Goal: Navigation & Orientation: Find specific page/section

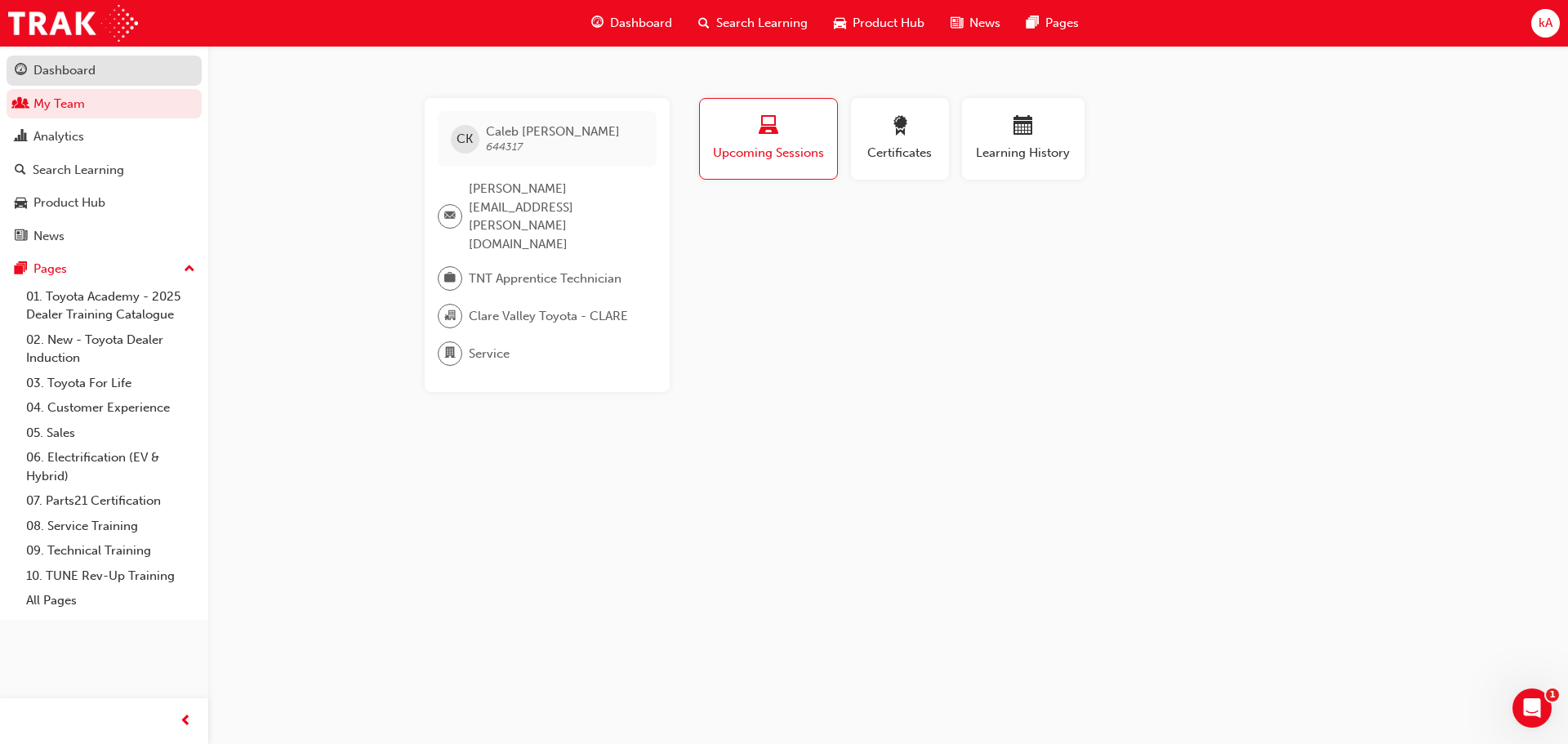
click at [57, 64] on div "Dashboard" at bounding box center [65, 71] width 62 height 19
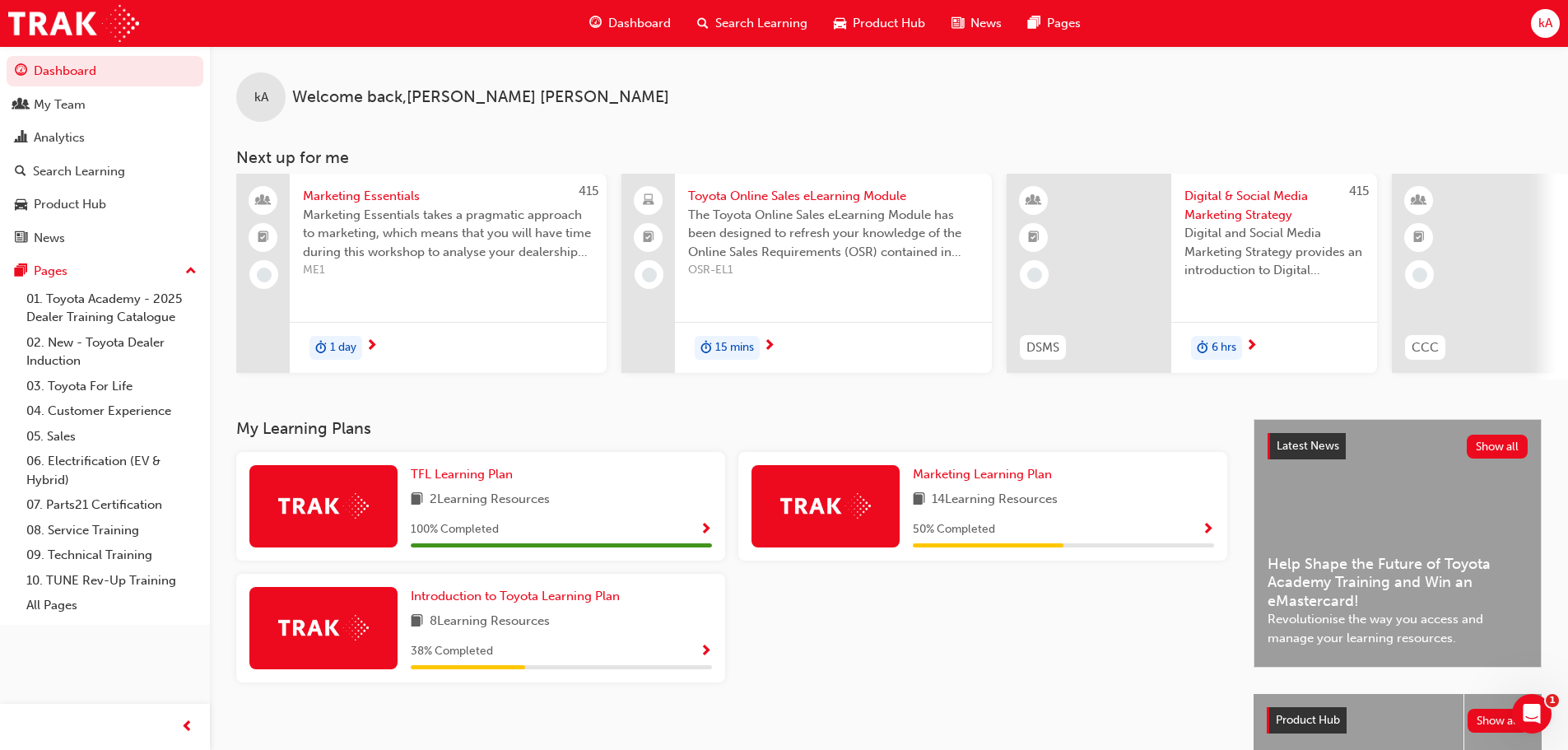
click at [1553, 18] on div "kA" at bounding box center [1545, 24] width 29 height 29
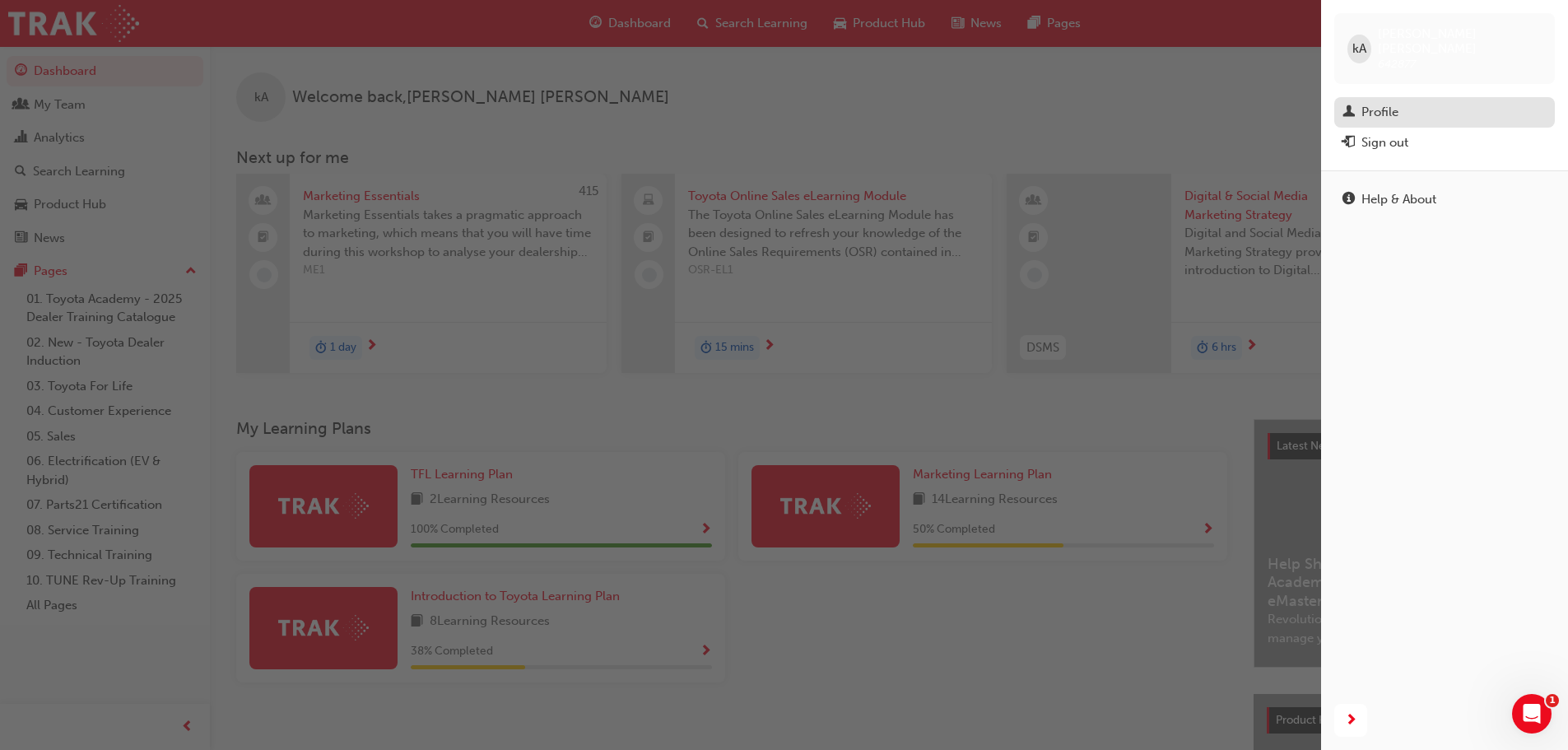
click at [1408, 102] on div "Profile" at bounding box center [1444, 112] width 204 height 20
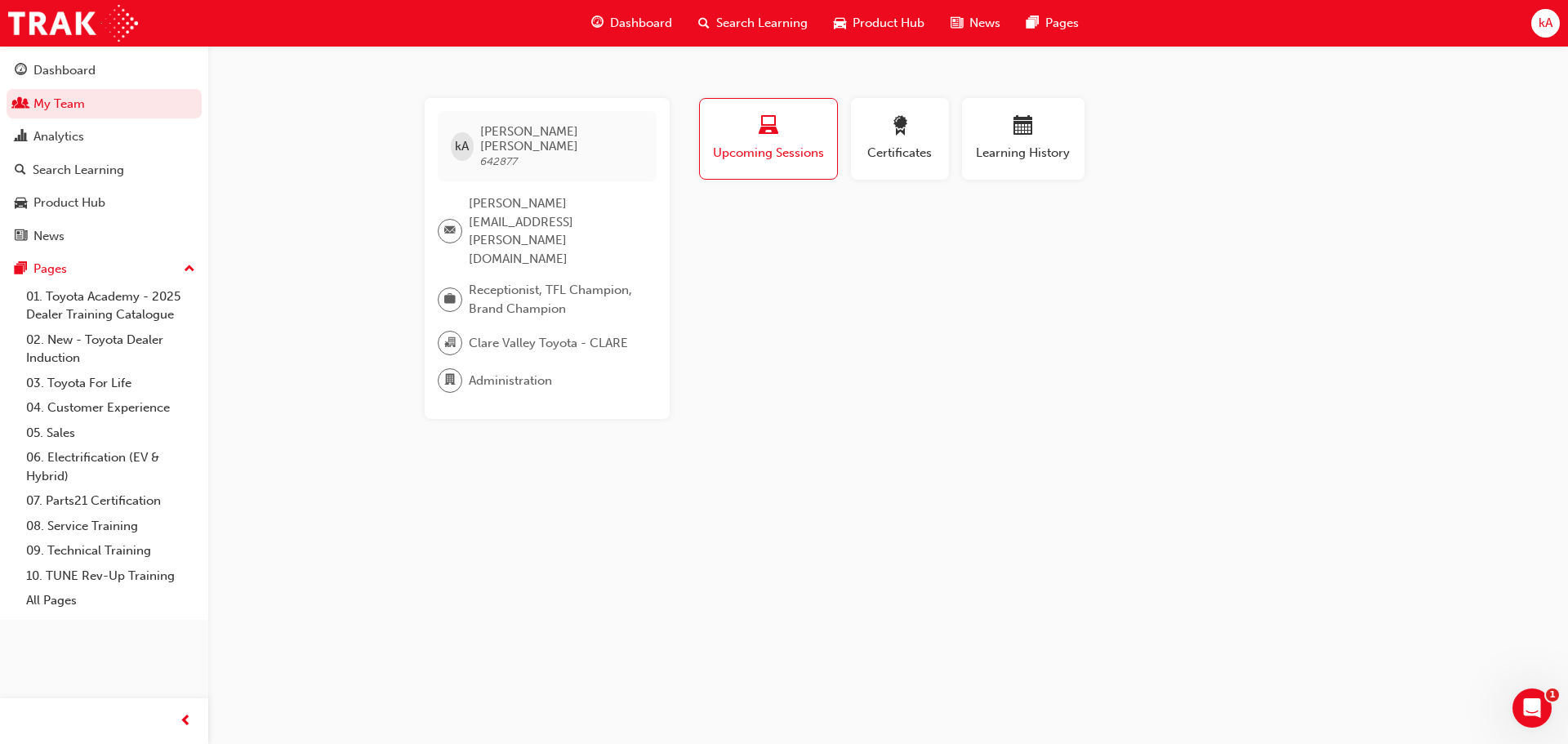
click at [492, 194] on span "[PERSON_NAME][EMAIL_ADDRESS][PERSON_NAME][DOMAIN_NAME]" at bounding box center [556, 230] width 175 height 73
drag, startPoint x: 434, startPoint y: 197, endPoint x: 455, endPoint y: 200, distance: 21.2
click at [443, 197] on div "kA [PERSON_NAME] 642877 [PERSON_NAME][EMAIL_ADDRESS][PERSON_NAME][DOMAIN_NAME] …" at bounding box center [547, 258] width 245 height 321
click at [455, 219] on div at bounding box center [450, 231] width 24 height 24
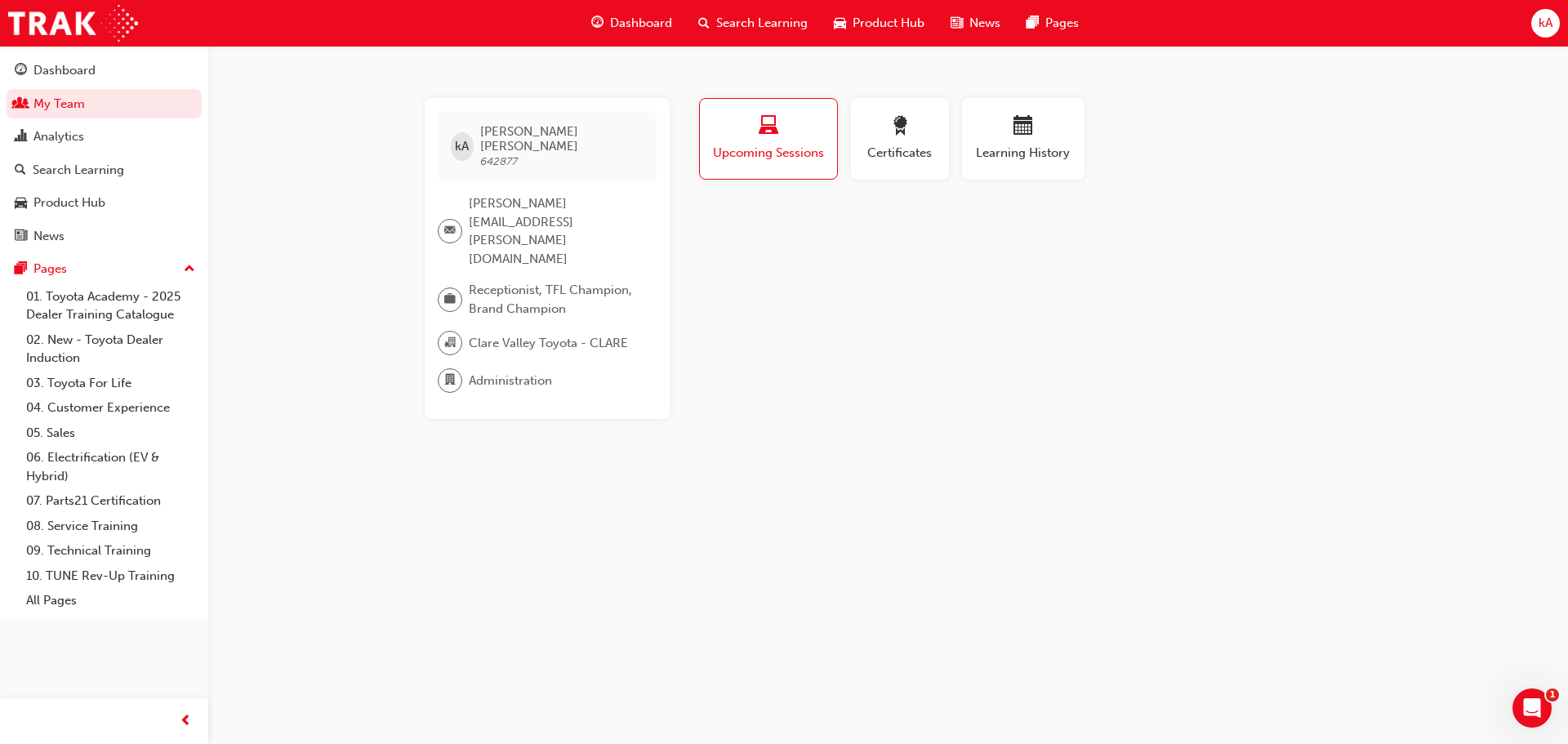
click at [538, 194] on span "[PERSON_NAME][EMAIL_ADDRESS][PERSON_NAME][DOMAIN_NAME]" at bounding box center [556, 230] width 175 height 73
click at [512, 194] on span "[PERSON_NAME][EMAIL_ADDRESS][PERSON_NAME][DOMAIN_NAME]" at bounding box center [556, 230] width 175 height 73
drag, startPoint x: 469, startPoint y: 197, endPoint x: 458, endPoint y: 202, distance: 12.1
click at [467, 199] on div "[PERSON_NAME][EMAIL_ADDRESS][PERSON_NAME][DOMAIN_NAME]" at bounding box center [541, 230] width 206 height 73
click at [450, 220] on span "email-icon" at bounding box center [450, 230] width 12 height 21
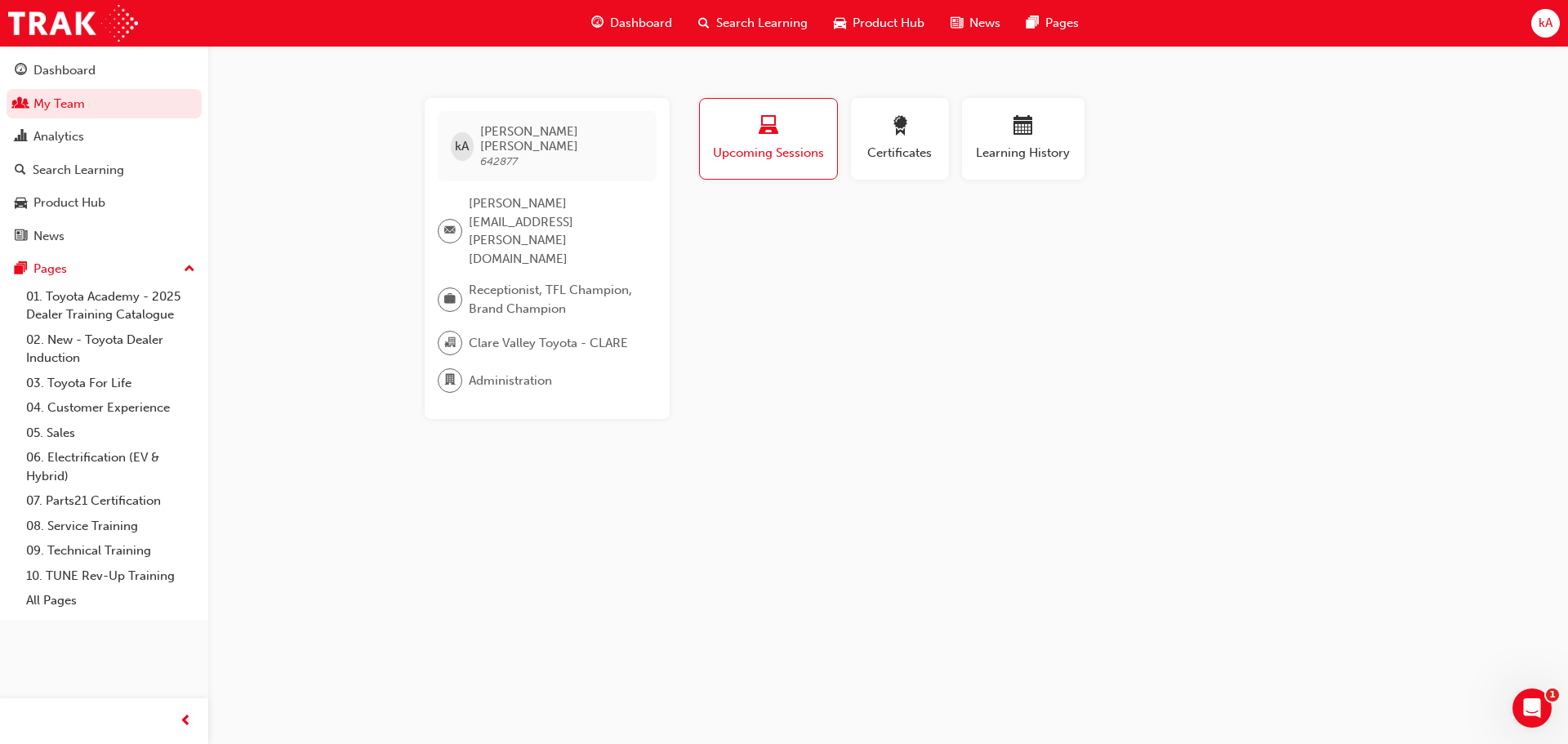
click at [1539, 21] on span "kA" at bounding box center [1545, 23] width 13 height 19
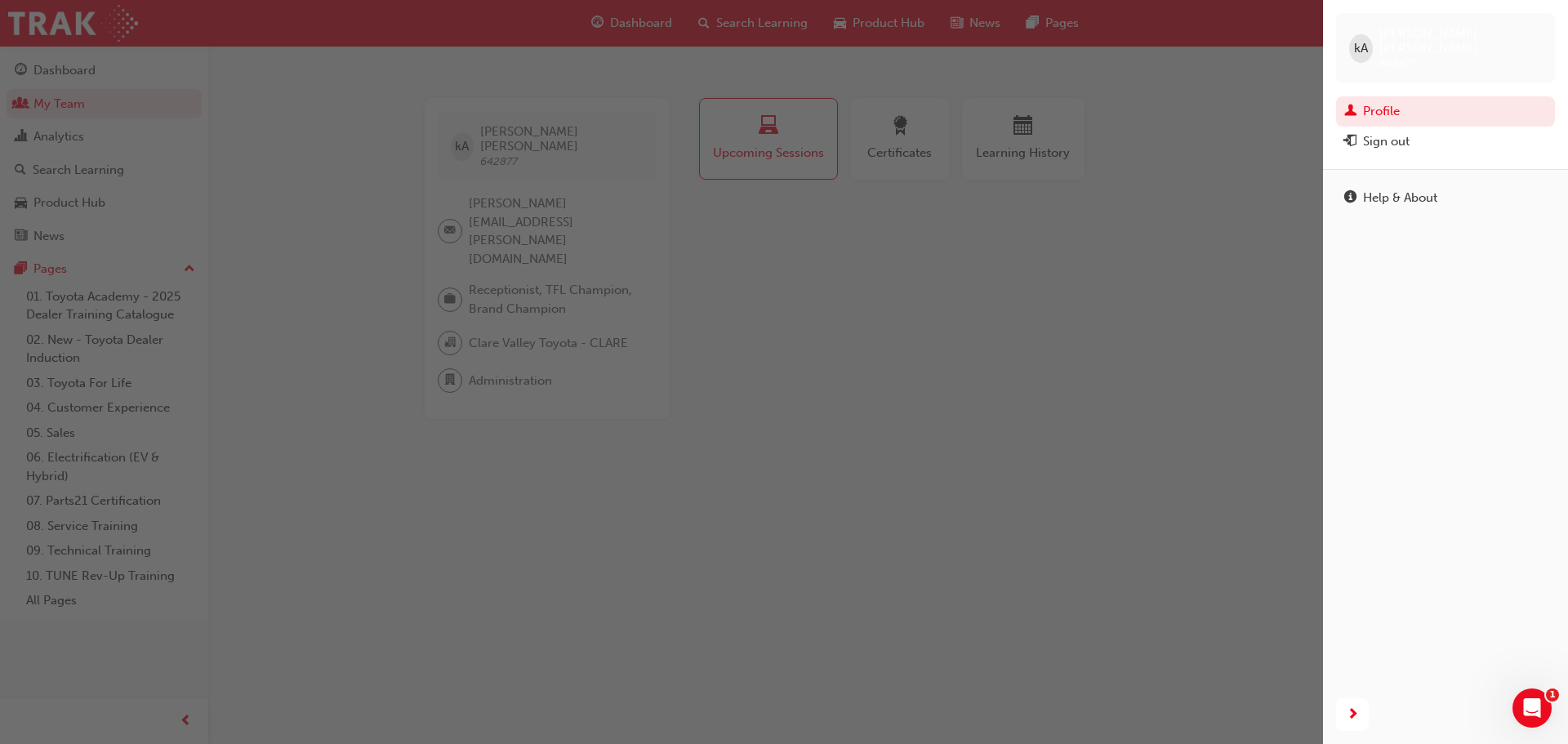
click at [802, 394] on div "button" at bounding box center [661, 372] width 1323 height 744
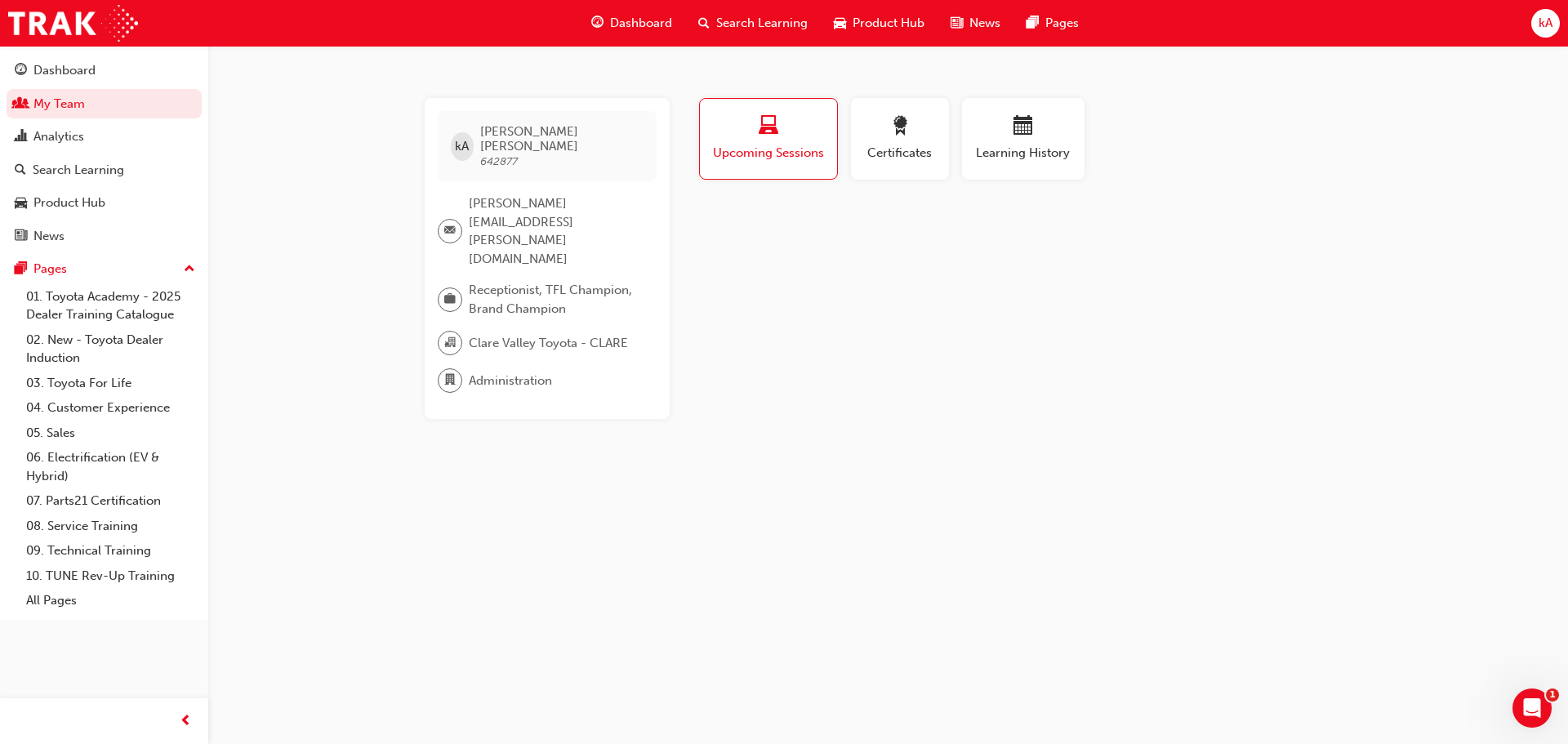
drag, startPoint x: 453, startPoint y: 202, endPoint x: 533, endPoint y: 154, distance: 93.3
click at [533, 154] on span "[PERSON_NAME] 642877" at bounding box center [561, 146] width 163 height 44
click at [42, 62] on div "Dashboard" at bounding box center [65, 71] width 62 height 19
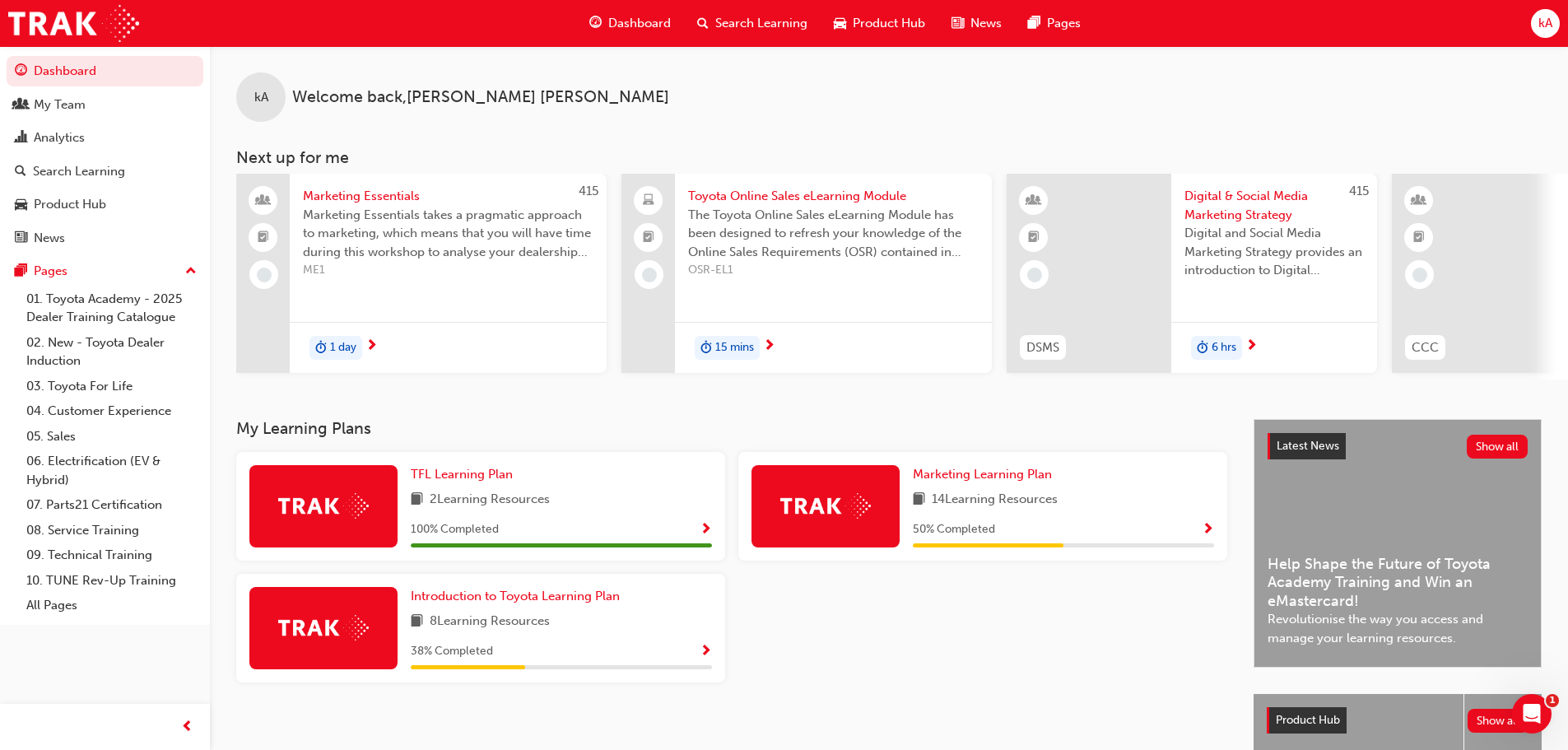
click at [1556, 13] on button "kA" at bounding box center [1545, 24] width 29 height 29
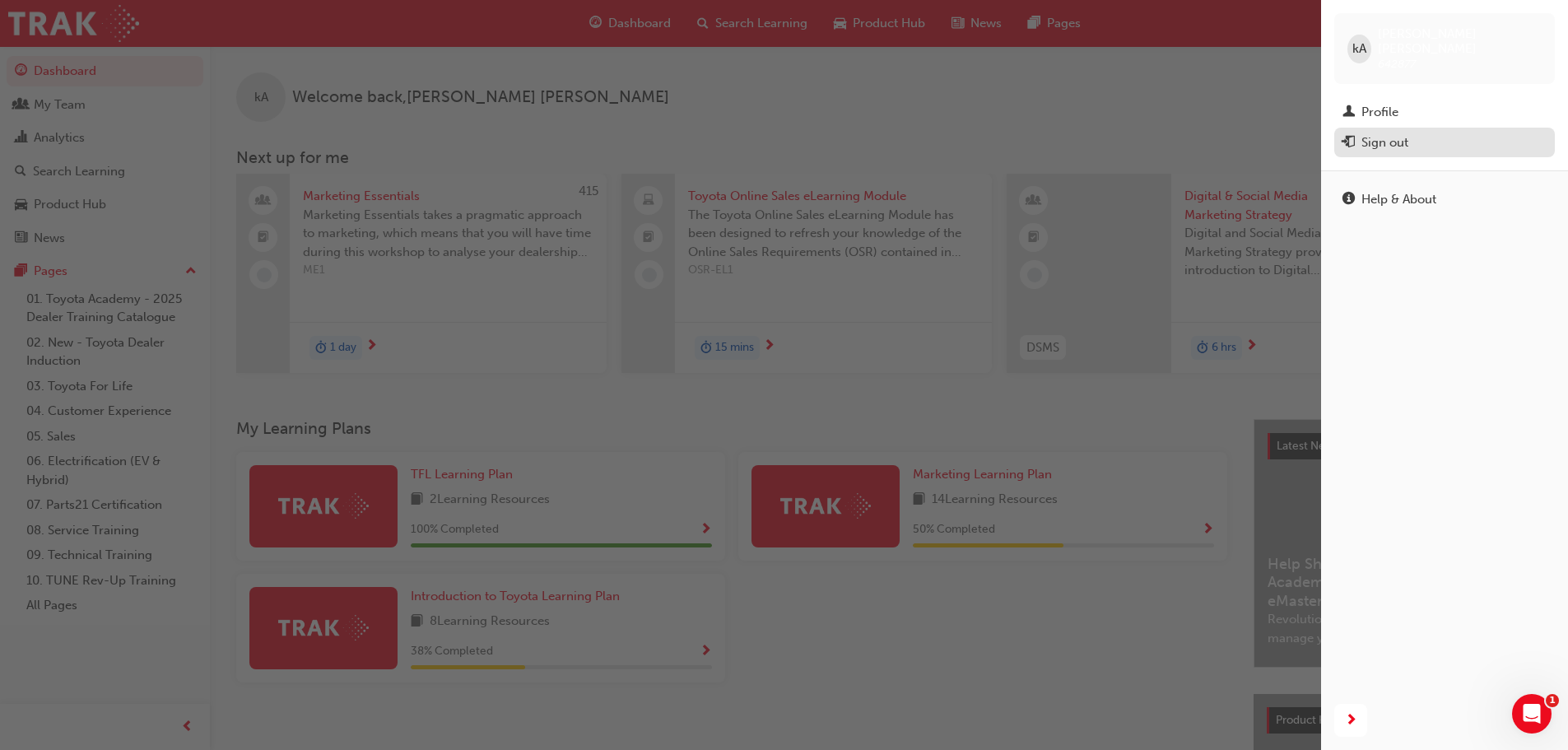
click at [1406, 134] on div "Sign out" at bounding box center [1384, 143] width 47 height 19
